Goal: Find specific page/section: Find specific page/section

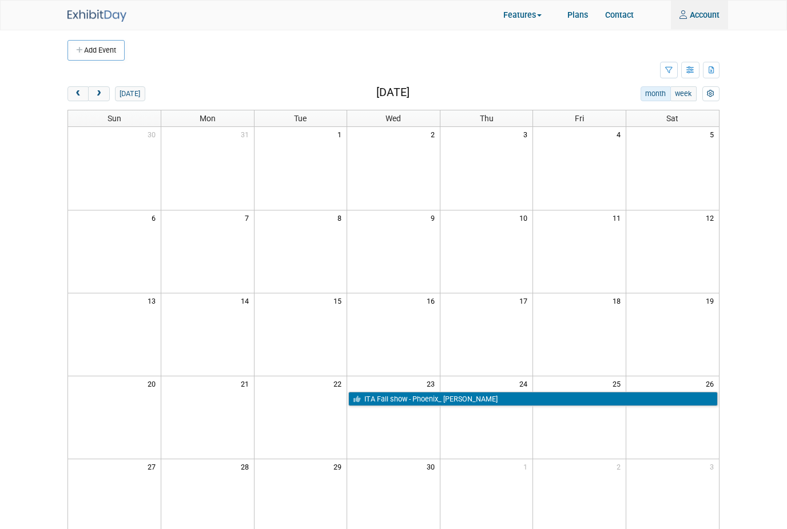
click at [406, 0] on div "Features In-Person Trade Shows Virtual Events Event Team Collaboration Asset Ma…" at bounding box center [393, 15] width 787 height 30
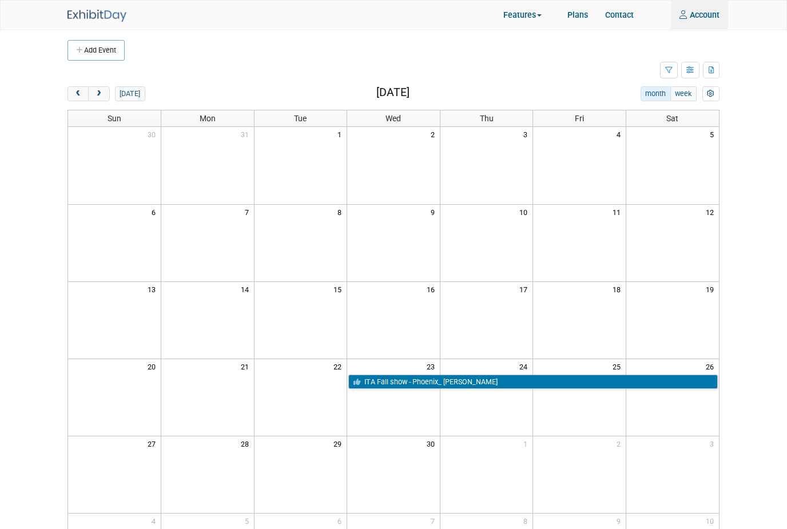
click at [86, 100] on button "prev" at bounding box center [78, 93] width 21 height 15
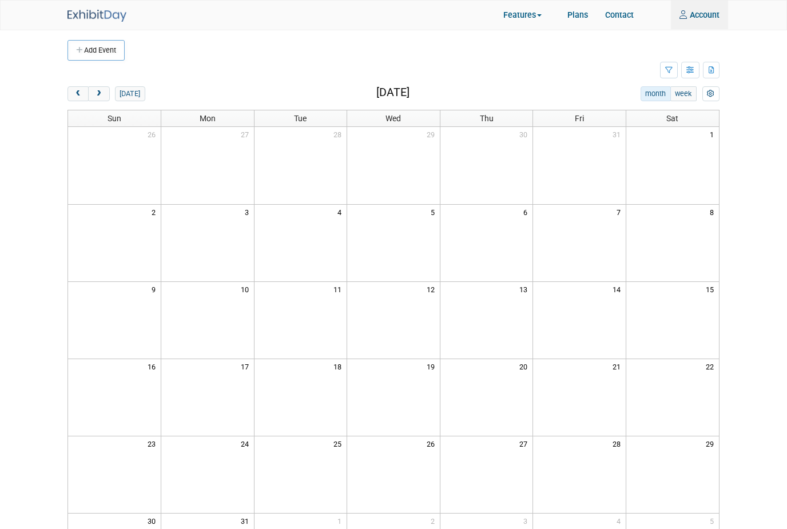
click at [85, 99] on button "prev" at bounding box center [78, 93] width 21 height 15
click at [81, 91] on span "prev" at bounding box center [78, 93] width 9 height 7
click at [81, 90] on span "prev" at bounding box center [78, 93] width 9 height 7
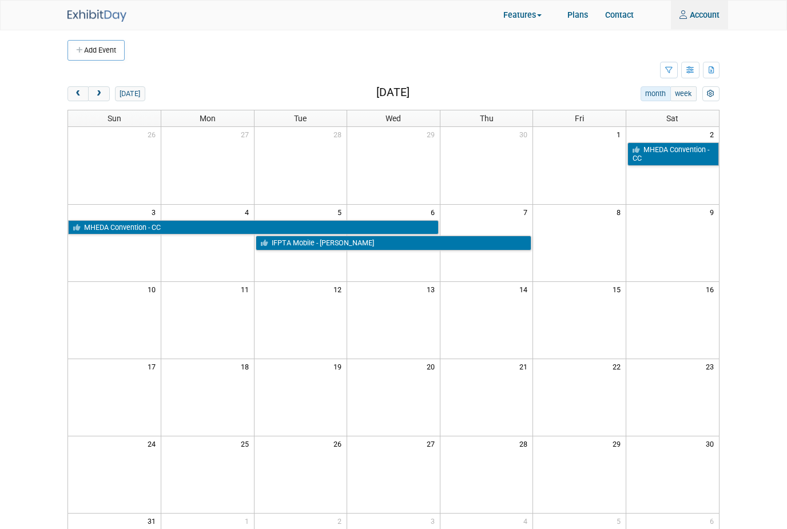
click at [79, 90] on span "prev" at bounding box center [78, 93] width 9 height 7
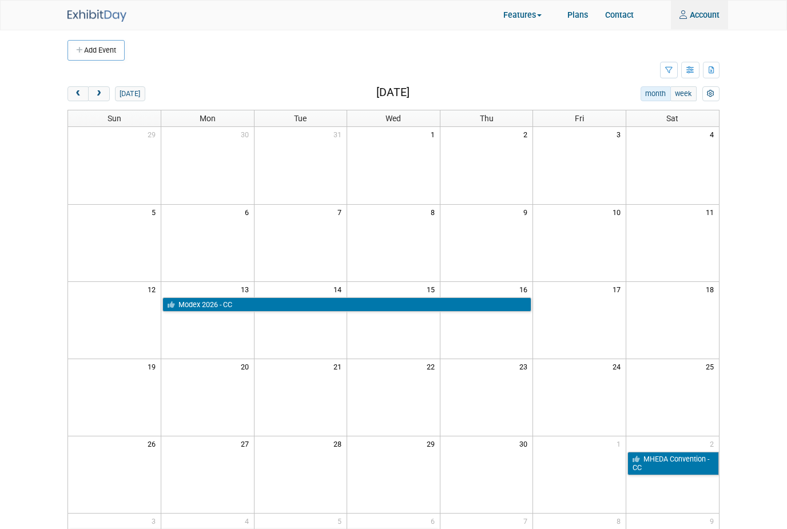
click at [82, 88] on button "prev" at bounding box center [78, 93] width 21 height 15
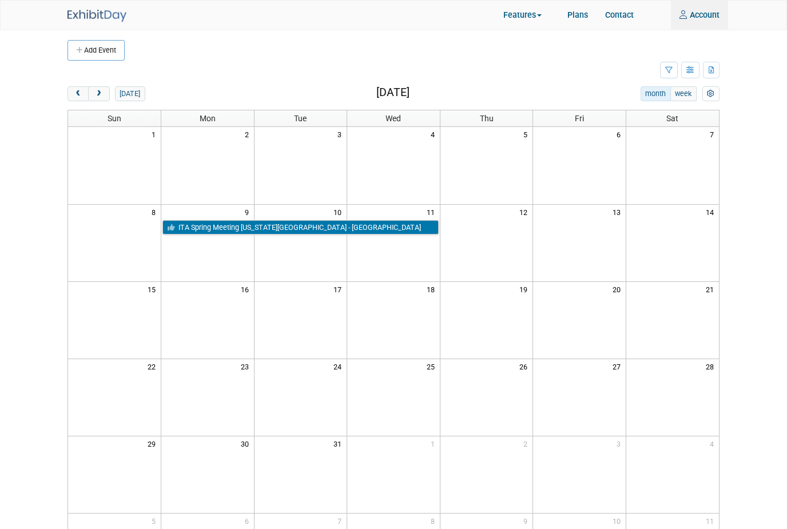
click at [81, 90] on span "prev" at bounding box center [78, 93] width 9 height 7
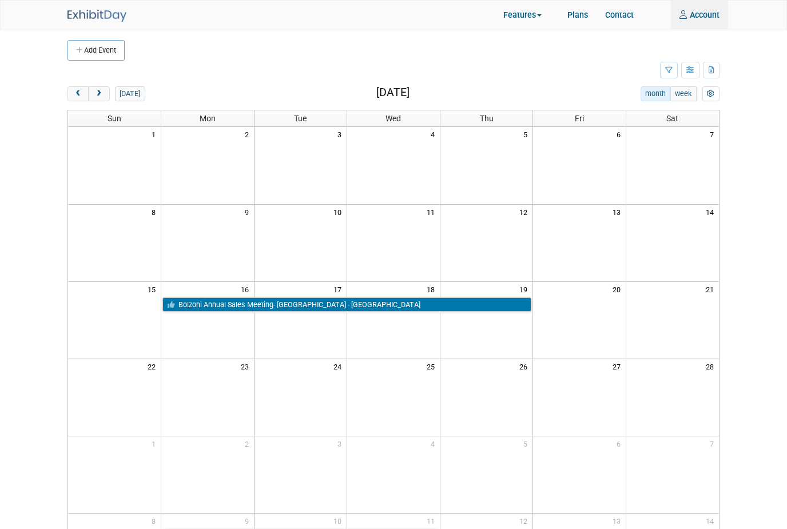
click at [81, 93] on span "prev" at bounding box center [78, 93] width 9 height 7
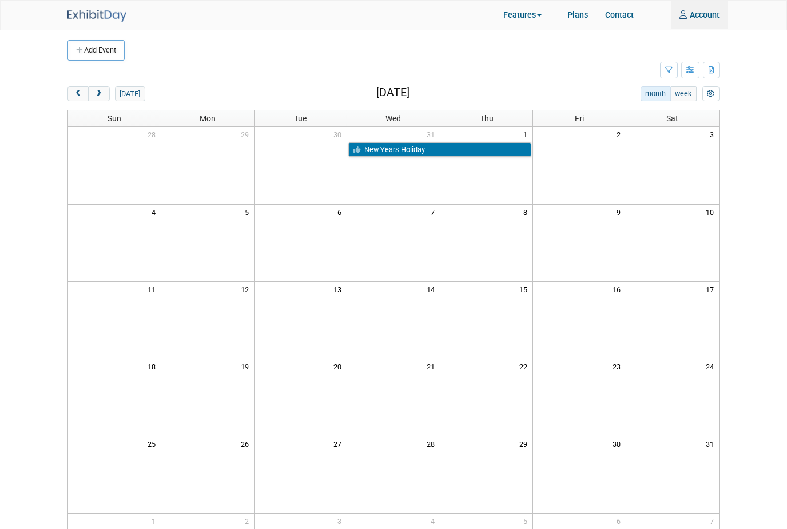
click at [81, 93] on span "prev" at bounding box center [78, 93] width 9 height 7
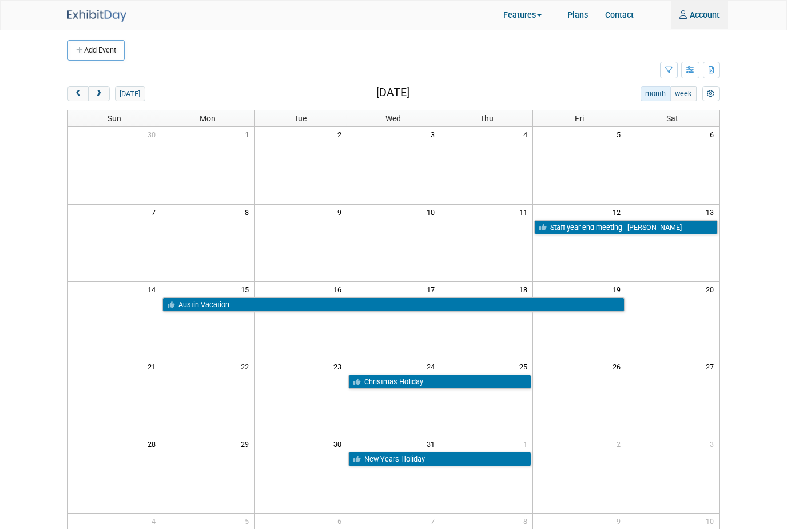
click at [83, 96] on button "prev" at bounding box center [78, 93] width 21 height 15
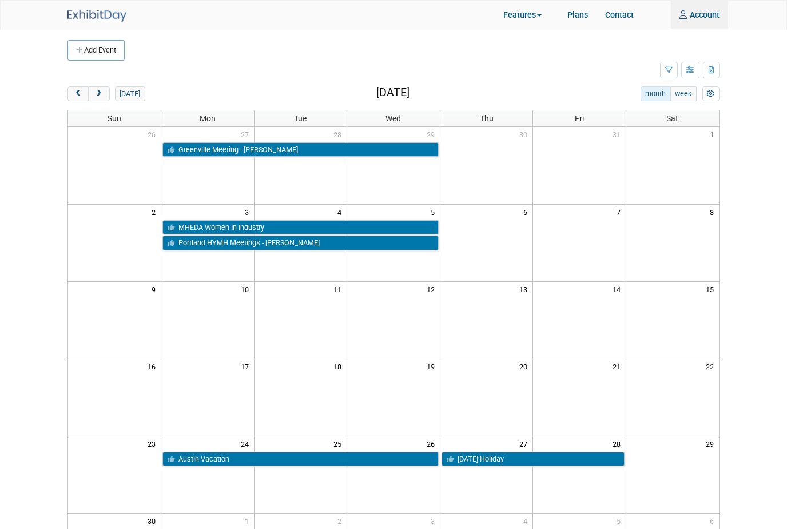
click at [82, 96] on span "prev" at bounding box center [78, 93] width 9 height 7
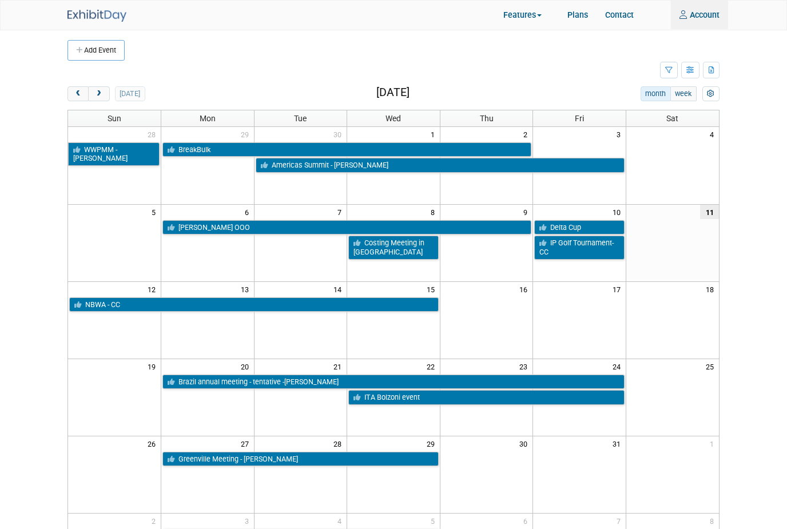
click at [80, 92] on span "prev" at bounding box center [78, 93] width 9 height 7
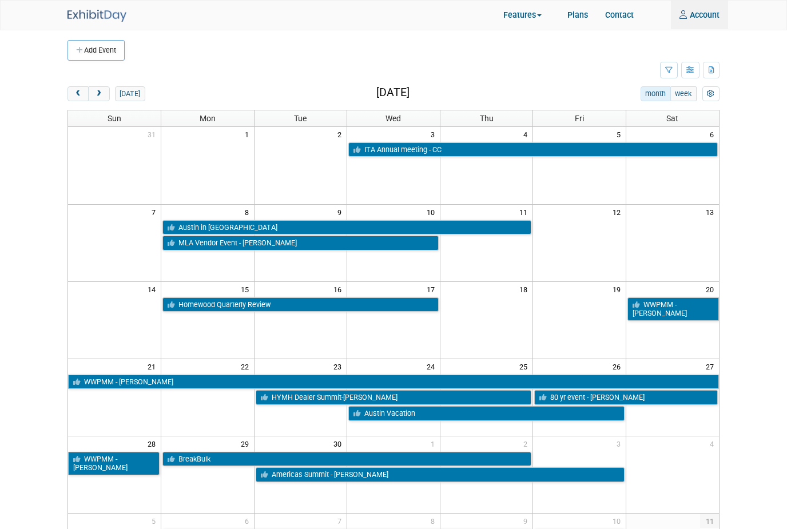
click at [71, 93] on button "prev" at bounding box center [78, 93] width 21 height 15
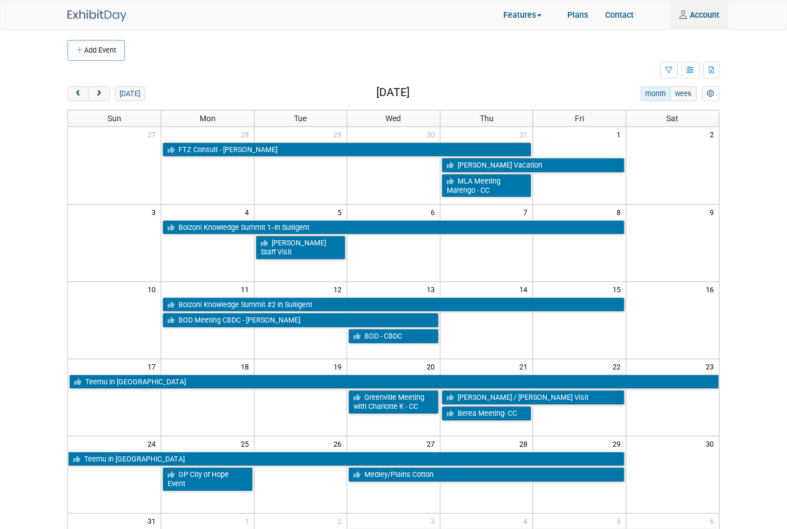
click at [103, 94] on span "next" at bounding box center [98, 93] width 9 height 7
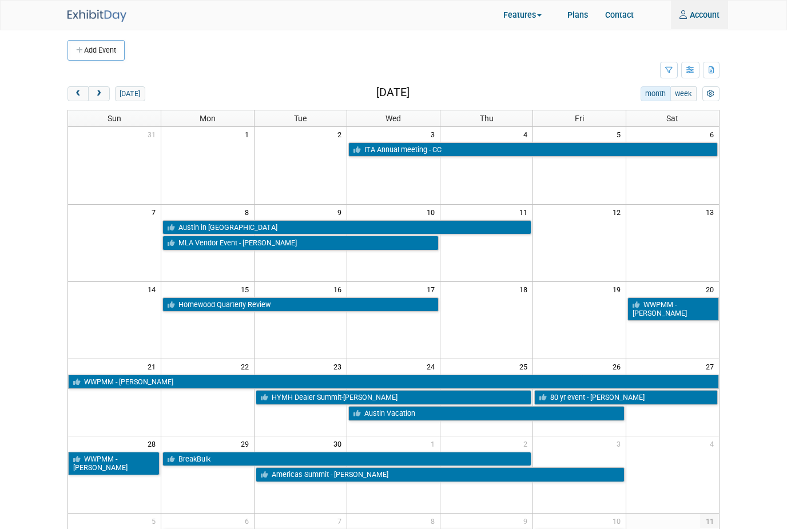
click at [102, 94] on span "next" at bounding box center [98, 93] width 9 height 7
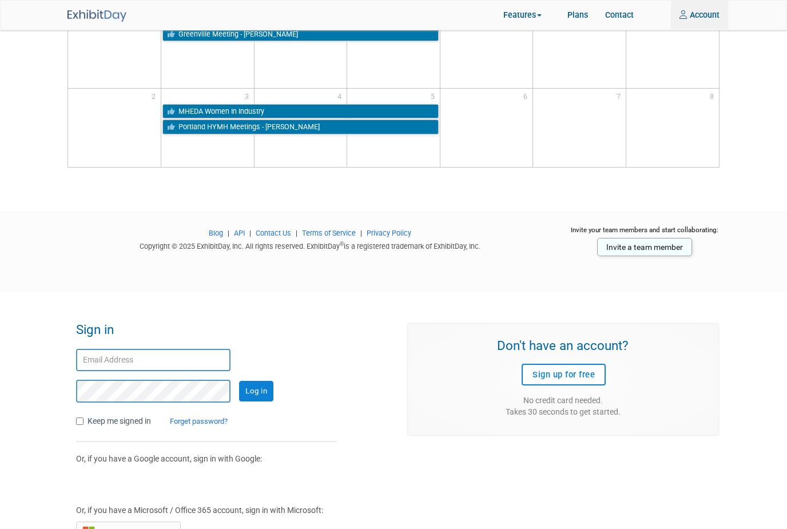
scroll to position [429, 0]
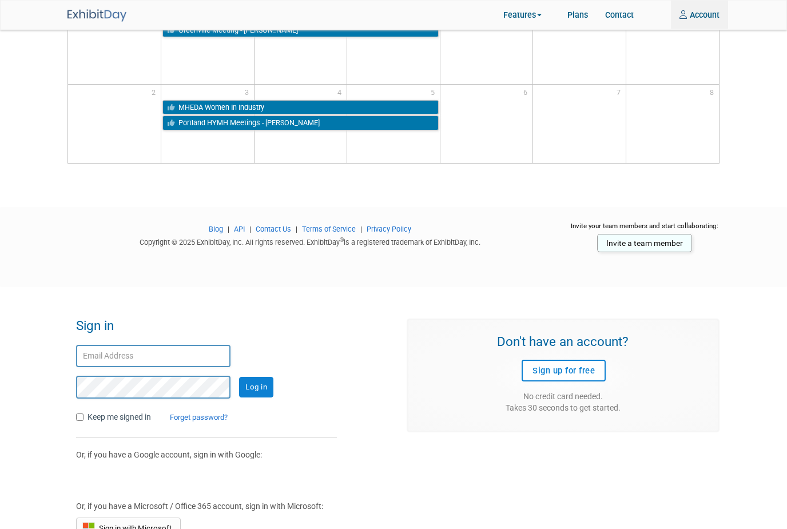
click at [94, 346] on input "text" at bounding box center [153, 357] width 154 height 22
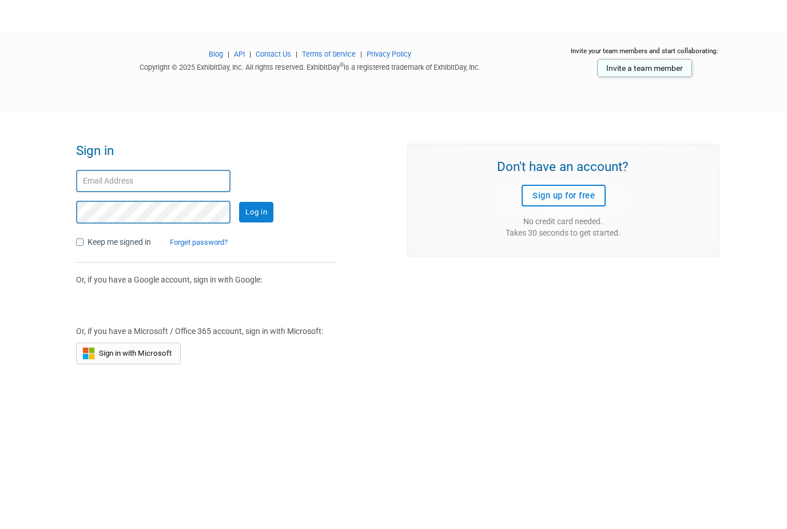
type input "Ccoats@bolzoniauramo-usa.com"
click at [257, 339] on input "Log in" at bounding box center [256, 349] width 34 height 21
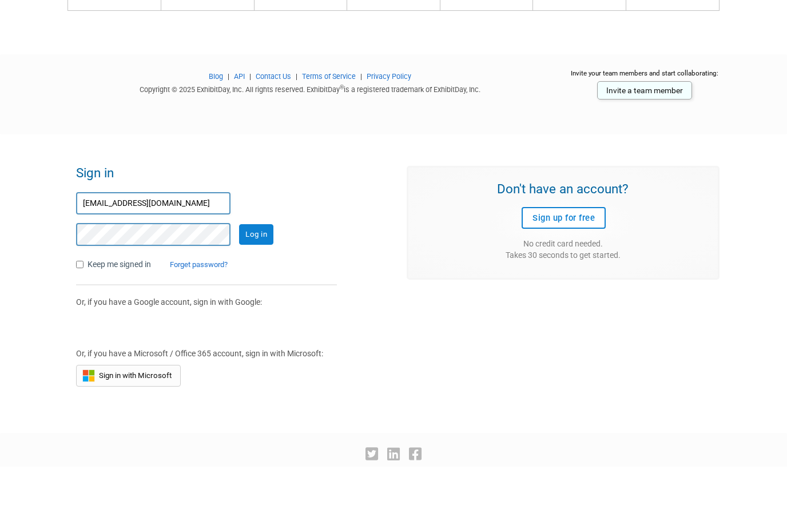
scroll to position [582, 0]
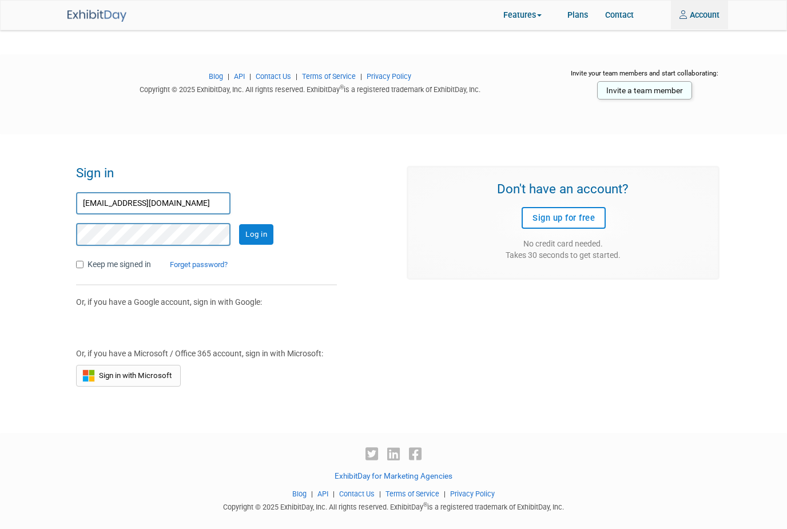
click at [270, 230] on input "Log in" at bounding box center [256, 234] width 34 height 21
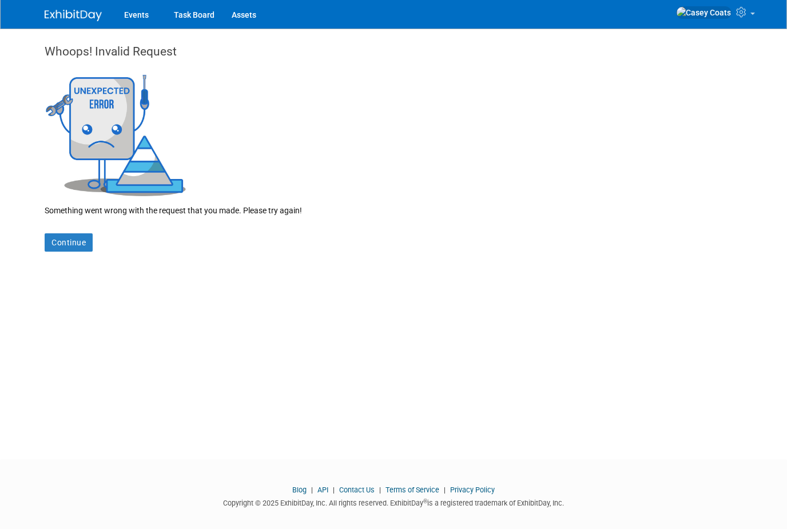
click at [66, 239] on link "Continue" at bounding box center [69, 242] width 48 height 18
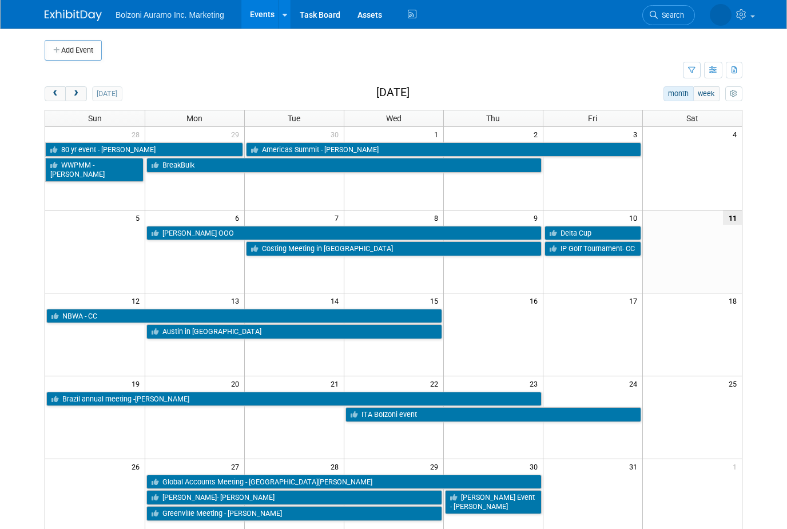
click at [69, 87] on button "next" at bounding box center [75, 93] width 21 height 15
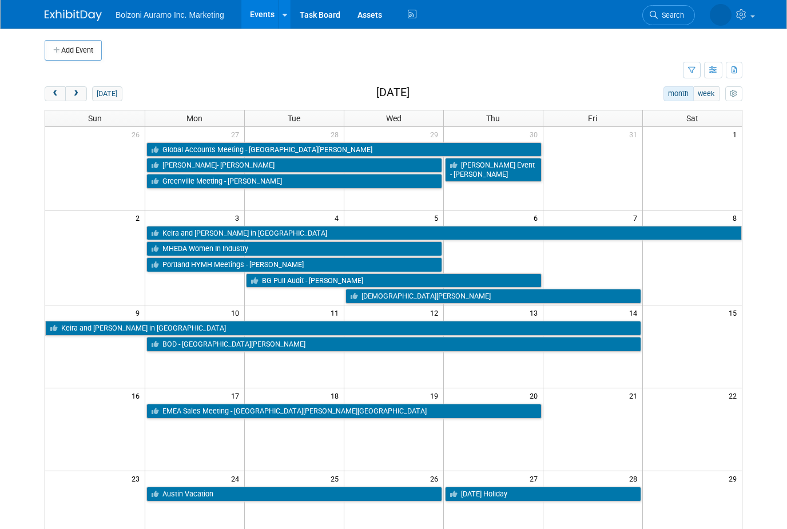
click at [74, 93] on span "next" at bounding box center [76, 93] width 9 height 7
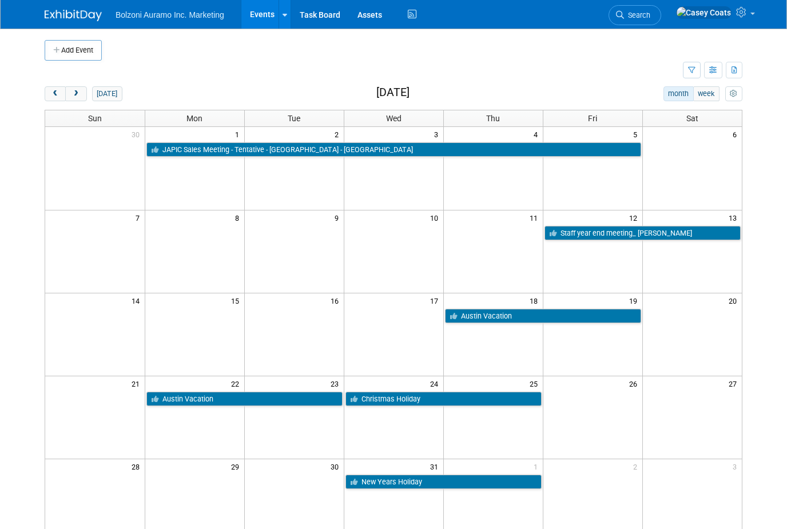
click at [49, 81] on div "Add Event New Event Duplicate Event Warning There is another event in your work…" at bounding box center [393, 339] width 715 height 621
click at [53, 93] on span "prev" at bounding box center [55, 93] width 9 height 7
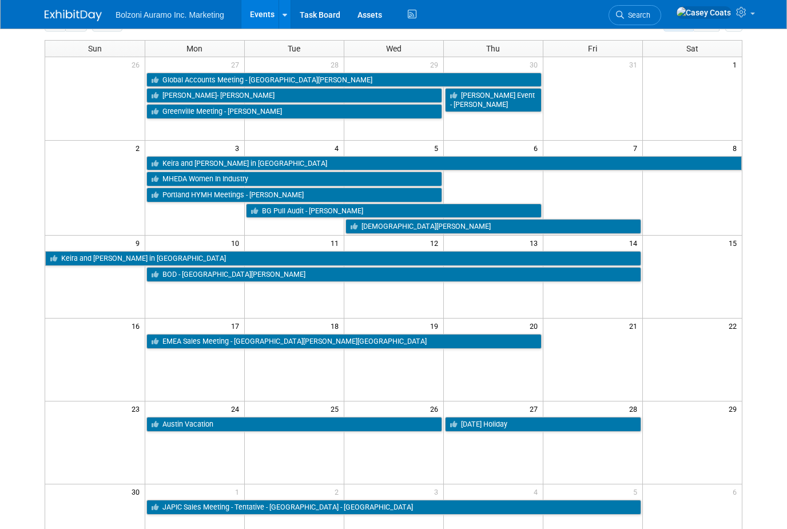
scroll to position [17, 0]
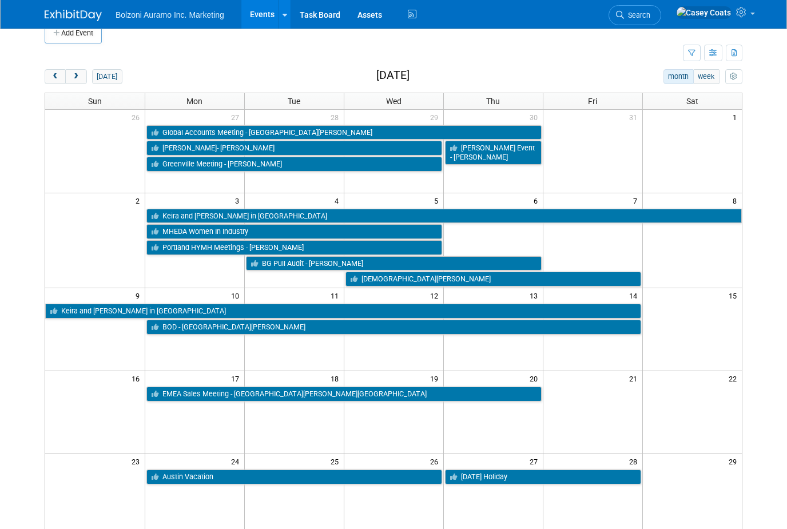
click at [76, 81] on button "next" at bounding box center [75, 76] width 21 height 15
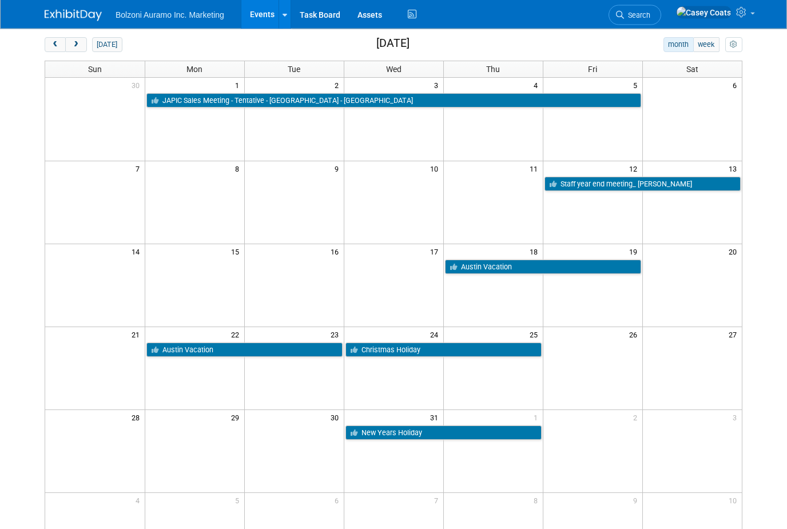
scroll to position [49, 0]
click at [680, 204] on td at bounding box center [693, 202] width 100 height 83
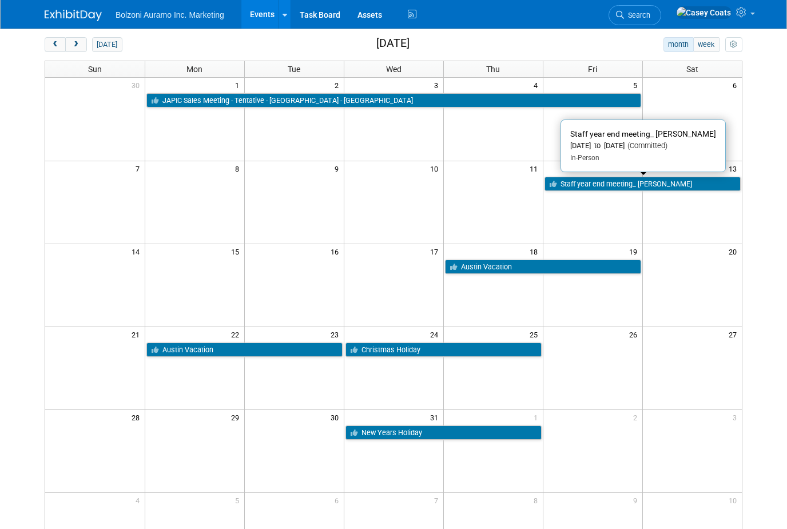
click at [677, 188] on link "Staff year end meeting_ Ely" at bounding box center [643, 184] width 197 height 15
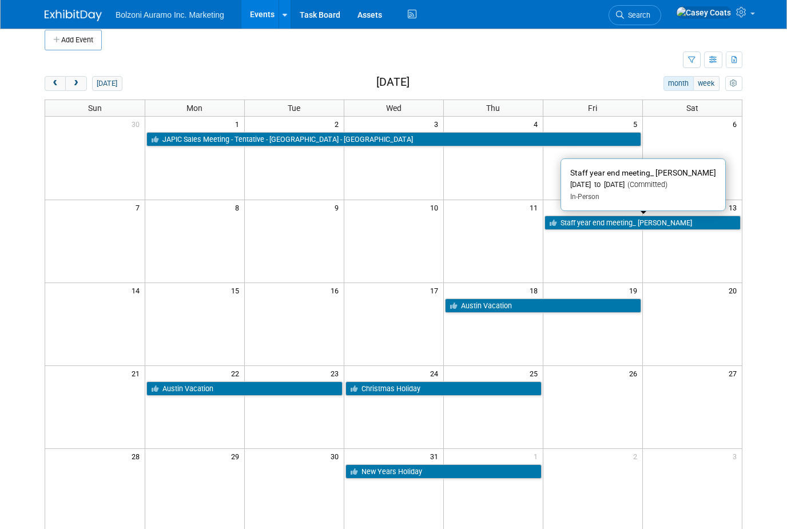
scroll to position [0, 0]
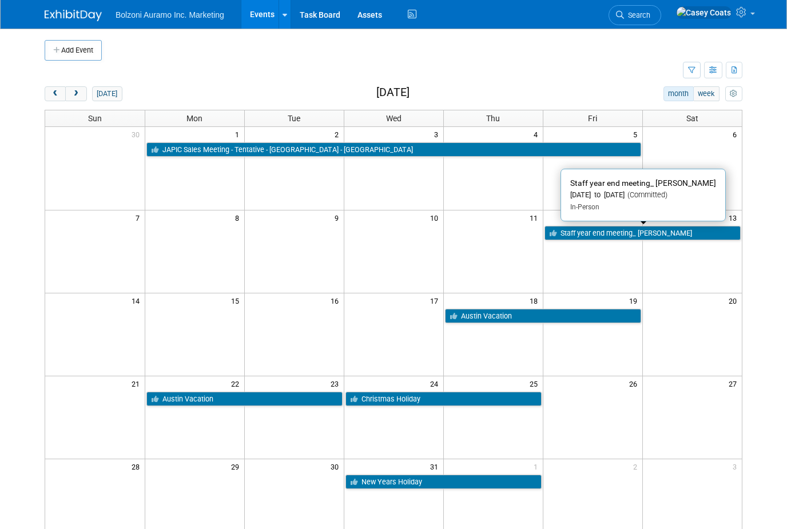
click at [58, 93] on span "prev" at bounding box center [55, 93] width 9 height 7
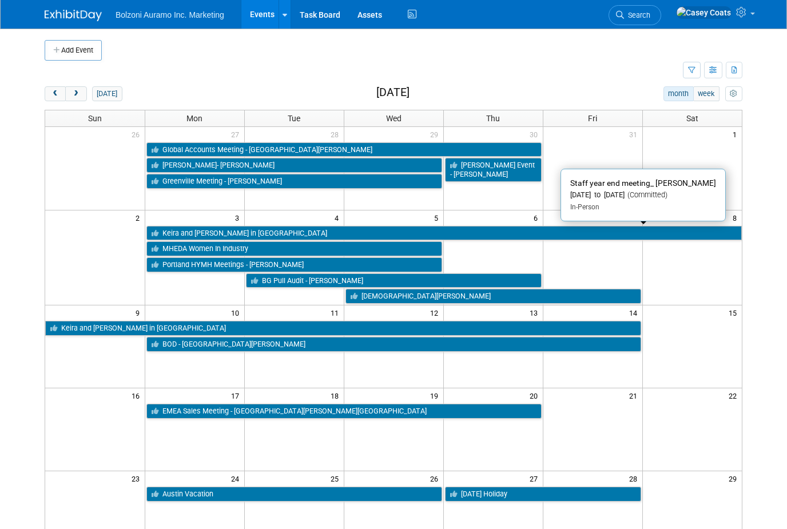
click at [86, 96] on button "next" at bounding box center [75, 93] width 21 height 15
